Goal: Use online tool/utility: Utilize a website feature to perform a specific function

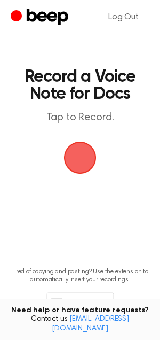
click at [72, 167] on span "button" at bounding box center [80, 158] width 36 height 36
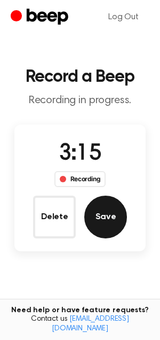
click at [102, 227] on button "Save" at bounding box center [105, 217] width 43 height 43
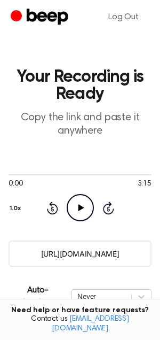
click at [81, 251] on input "[URL][DOMAIN_NAME]" at bounding box center [80, 254] width 143 height 26
click at [81, 251] on input "https://beep.audio/YB5fv8h" at bounding box center [80, 254] width 143 height 26
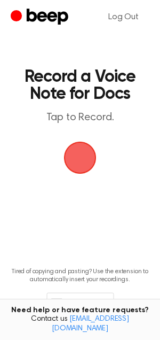
click at [74, 156] on span "button" at bounding box center [80, 158] width 46 height 46
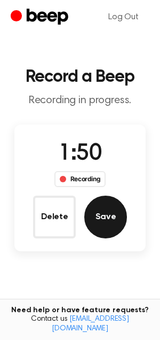
click at [118, 226] on button "Save" at bounding box center [105, 217] width 43 height 43
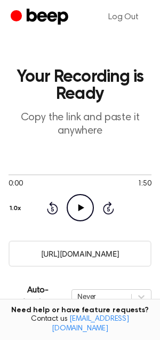
click at [87, 253] on input "[URL][DOMAIN_NAME]" at bounding box center [80, 254] width 143 height 26
